Goal: Task Accomplishment & Management: Manage account settings

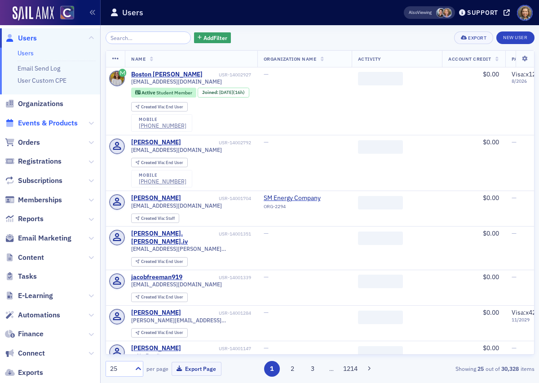
click at [34, 119] on span "Events & Products" at bounding box center [48, 123] width 60 height 10
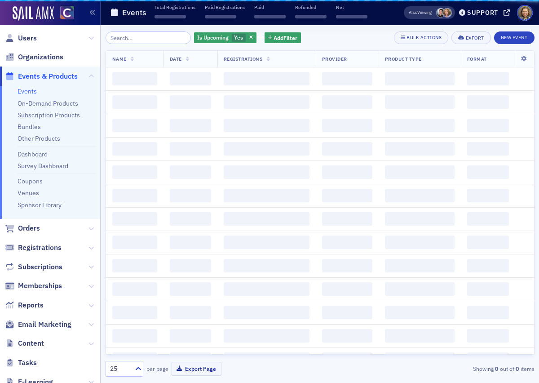
click at [132, 36] on input "search" at bounding box center [149, 37] width 86 height 13
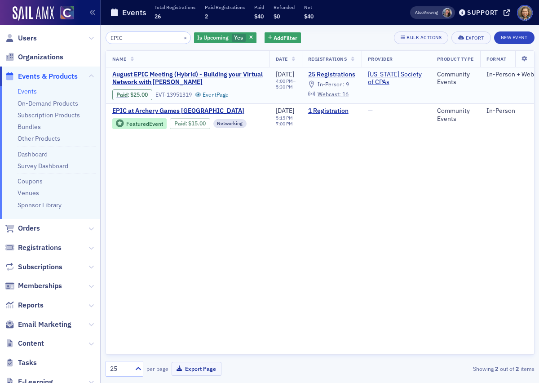
type input "EPIC"
click at [345, 81] on span "In-Person :" at bounding box center [331, 83] width 27 height 7
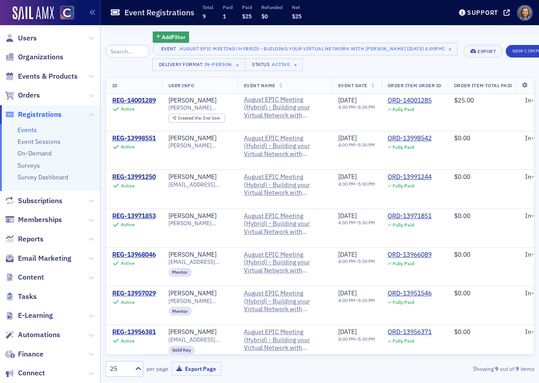
scroll to position [45, 0]
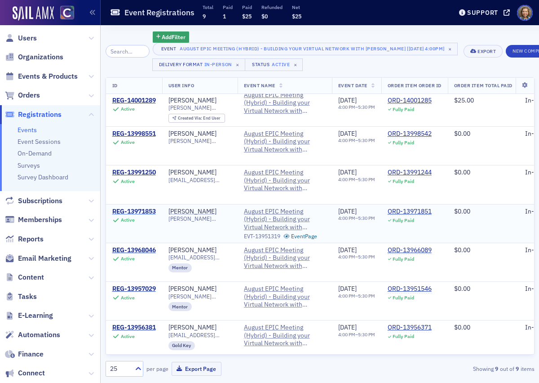
click at [135, 210] on div "REG-13971853" at bounding box center [134, 212] width 44 height 8
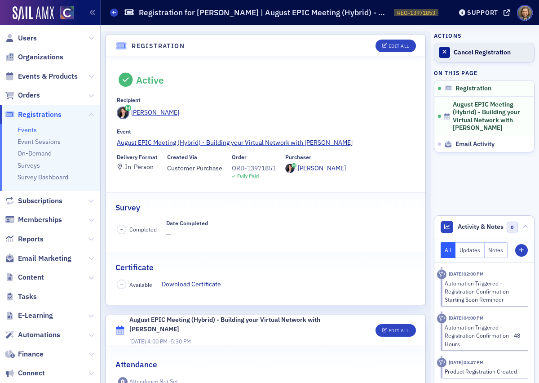
click at [476, 53] on div "Cancel Registration" at bounding box center [491, 53] width 75 height 8
click at [485, 51] on div "Reactivate Registration" at bounding box center [491, 53] width 75 height 8
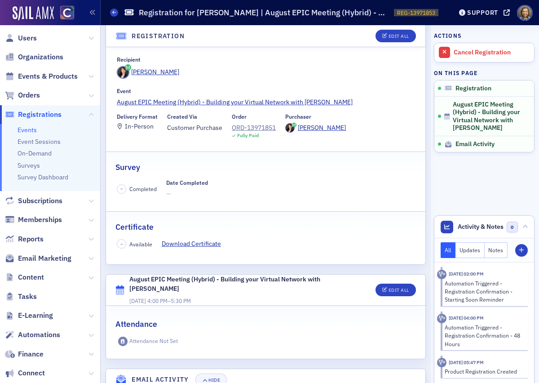
scroll to position [41, 0]
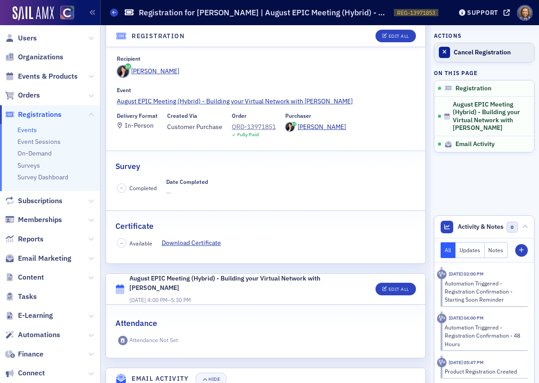
click at [489, 51] on div "Cancel Registration" at bounding box center [491, 53] width 75 height 8
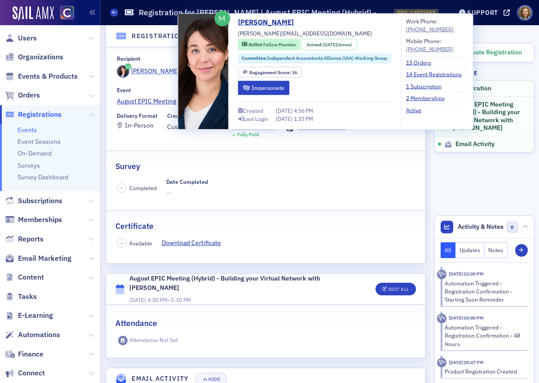
click at [155, 70] on div "[PERSON_NAME]" at bounding box center [155, 71] width 48 height 9
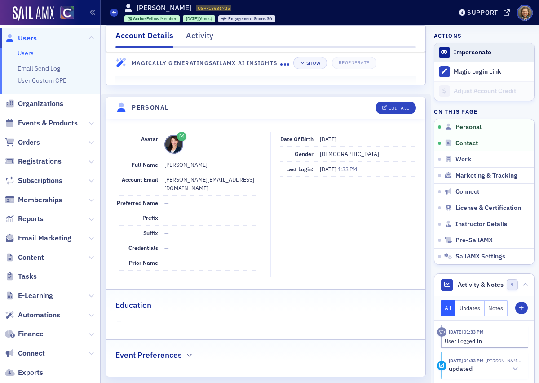
click at [467, 53] on button "Impersonate" at bounding box center [473, 53] width 38 height 8
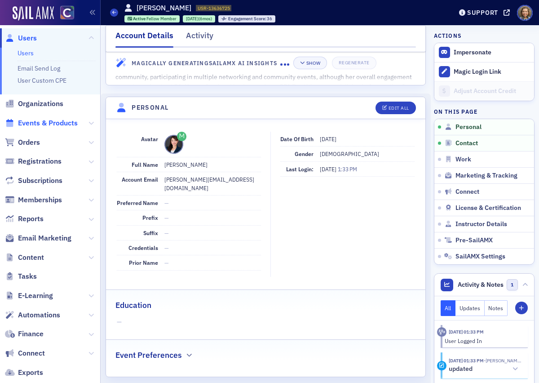
click at [40, 120] on span "Events & Products" at bounding box center [48, 123] width 60 height 10
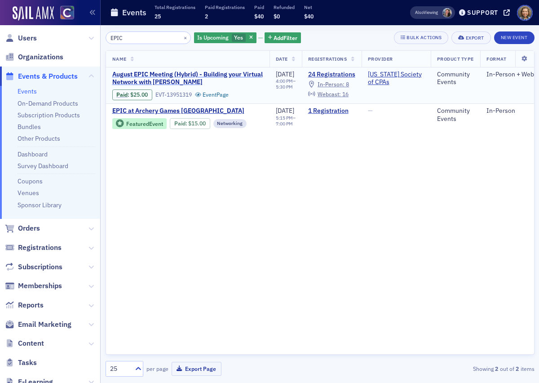
click at [196, 76] on span "August EPIC Meeting (Hybrid) - Building your Virtual Network with [PERSON_NAME]" at bounding box center [187, 79] width 151 height 16
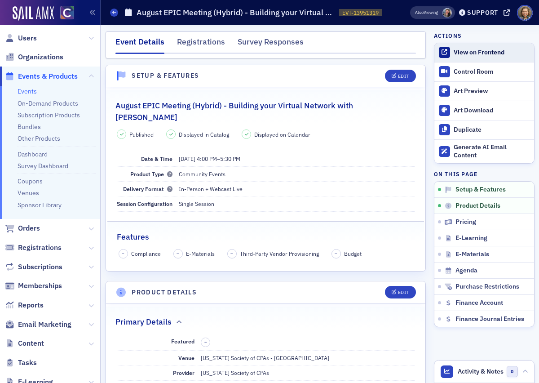
click at [479, 50] on div "View on Frontend" at bounding box center [491, 53] width 75 height 8
